Goal: Transaction & Acquisition: Download file/media

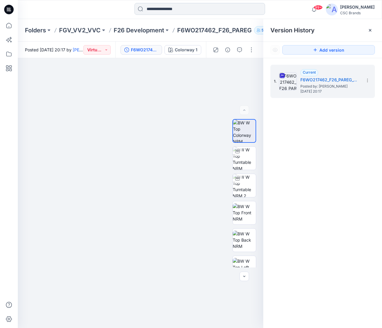
click at [167, 9] on input at bounding box center [199, 9] width 130 height 12
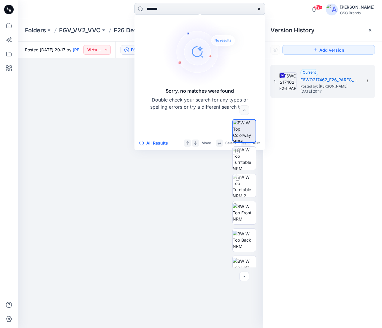
click at [157, 10] on input "*******" at bounding box center [199, 9] width 130 height 12
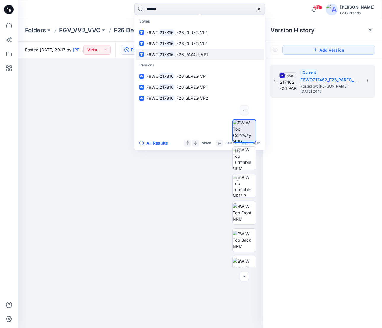
type input "******"
click at [194, 53] on span "_F26_PAACT_VP1" at bounding box center [191, 54] width 34 height 5
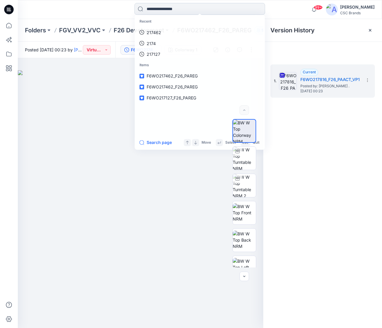
click at [188, 10] on input at bounding box center [199, 9] width 130 height 12
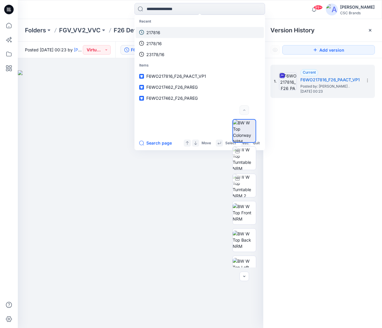
click at [161, 34] on link "217816" at bounding box center [200, 32] width 128 height 11
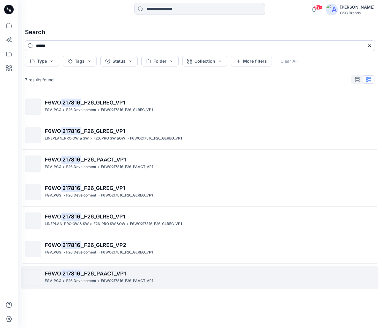
click at [110, 278] on p "F6WO217816_F26_PAACT_VP1" at bounding box center [127, 281] width 52 height 6
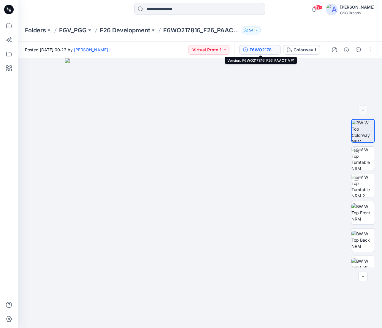
click at [259, 52] on div "F6WO217816_F26_PAACT_VP1" at bounding box center [262, 50] width 27 height 7
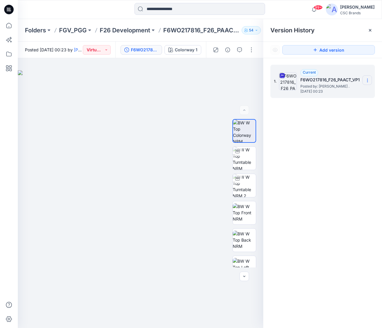
click at [367, 80] on icon at bounding box center [367, 80] width 0 height 0
click at [365, 91] on div "Download Source BW File" at bounding box center [335, 92] width 69 height 12
click at [195, 11] on input at bounding box center [199, 9] width 130 height 12
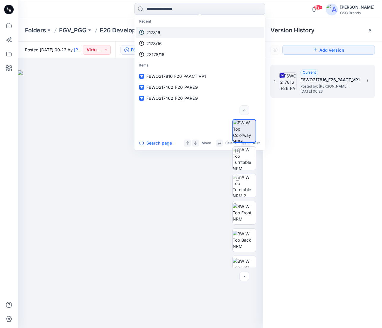
click at [153, 31] on p "217816" at bounding box center [153, 32] width 14 height 6
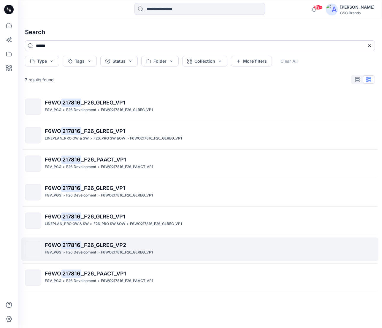
click at [108, 244] on span "_F26_GLREG_VP2" at bounding box center [103, 245] width 45 height 6
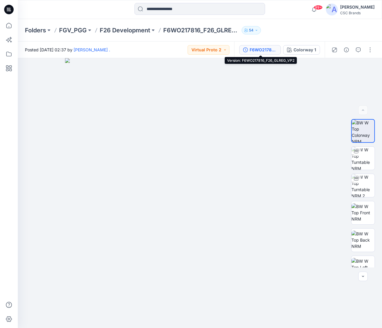
click at [257, 49] on div "F6WO217816_F26_GLREG_VP2" at bounding box center [262, 50] width 27 height 7
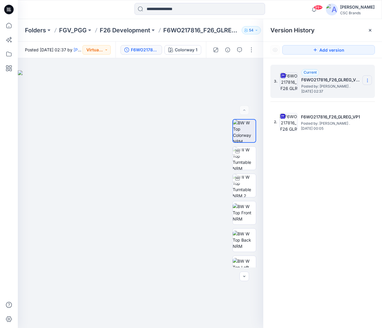
click at [369, 82] on icon at bounding box center [367, 80] width 5 height 5
click at [362, 93] on span "Download Source BW File" at bounding box center [337, 91] width 50 height 7
